Goal: Transaction & Acquisition: Subscribe to service/newsletter

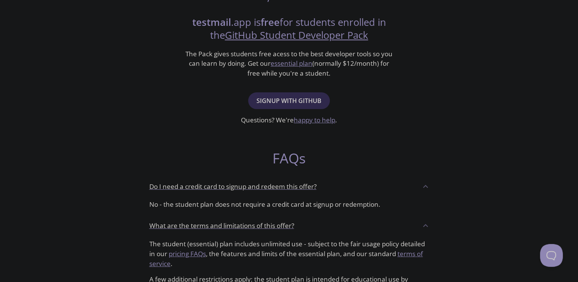
scroll to position [152, 0]
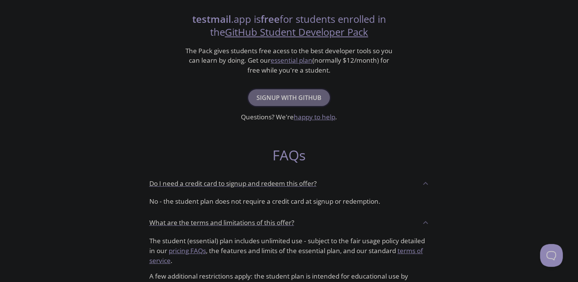
click at [267, 93] on span "Signup with GitHub" at bounding box center [288, 97] width 65 height 11
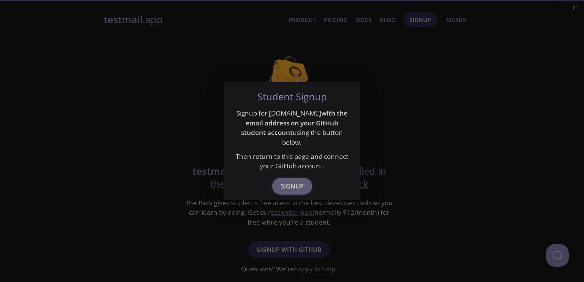
click at [292, 182] on span "Signup" at bounding box center [291, 186] width 23 height 11
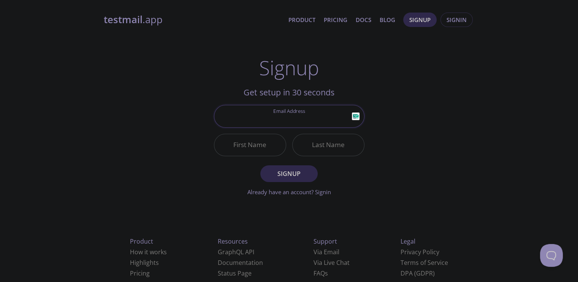
click at [277, 118] on input "Email Address" at bounding box center [289, 116] width 150 height 22
click at [126, 104] on div "testmail .app Product Pricing Docs Blog Signup Signin Signup Get setup in 30 se…" at bounding box center [289, 182] width 389 height 349
click at [302, 67] on h1 "Signup" at bounding box center [289, 67] width 60 height 23
click at [275, 116] on input "Email Address" at bounding box center [289, 116] width 150 height 22
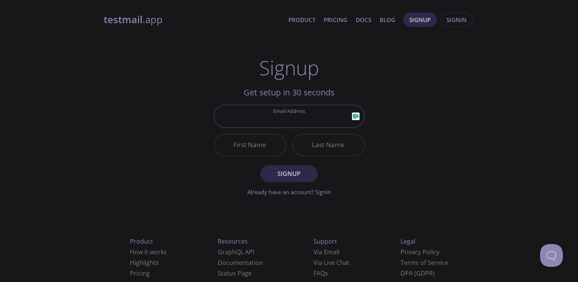
type input "[EMAIL_ADDRESS][DOMAIN_NAME]"
click at [252, 147] on input "First Name" at bounding box center [249, 145] width 71 height 22
type input "D"
type input "Dulina"
click at [314, 143] on input "Last Name" at bounding box center [328, 145] width 71 height 22
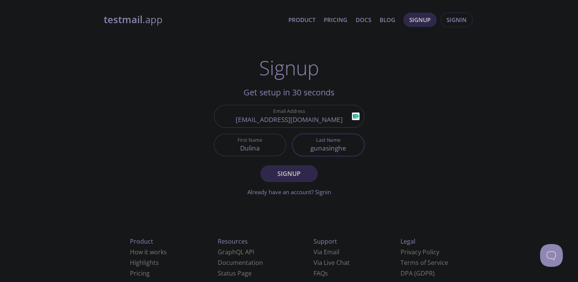
type input "gunasinghe"
click at [260, 165] on button "Signup" at bounding box center [288, 173] width 57 height 17
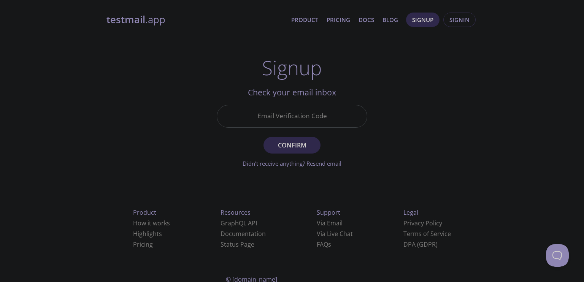
click at [325, 123] on input "Email Verification Code" at bounding box center [292, 116] width 150 height 22
paste input "3YB9FHK"
type input "3YB9FHK"
click at [263, 137] on button "Confirm" at bounding box center [291, 145] width 57 height 17
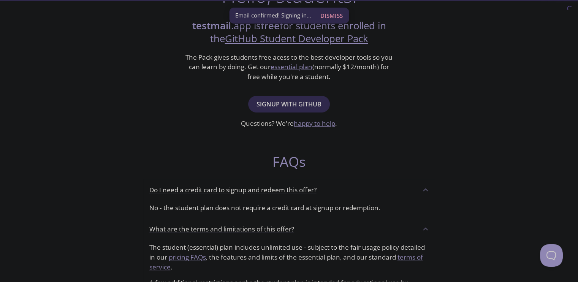
scroll to position [152, 0]
